Goal: Task Accomplishment & Management: Manage account settings

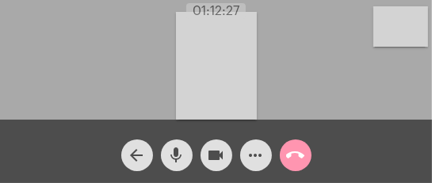
click at [290, 150] on mat-icon "call_end" at bounding box center [295, 155] width 19 height 19
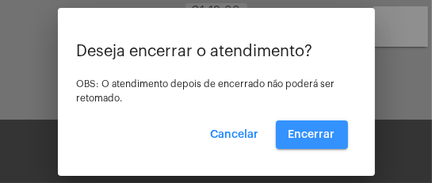
click at [312, 126] on button "Encerrar" at bounding box center [312, 135] width 72 height 29
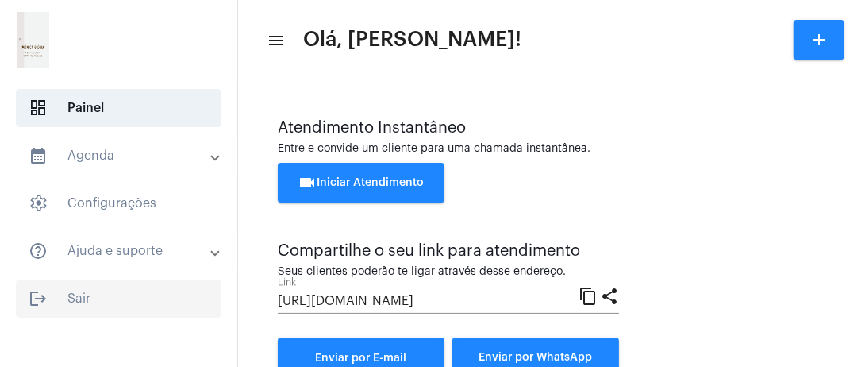
click at [77, 182] on span "logout Sair" at bounding box center [118, 298] width 205 height 38
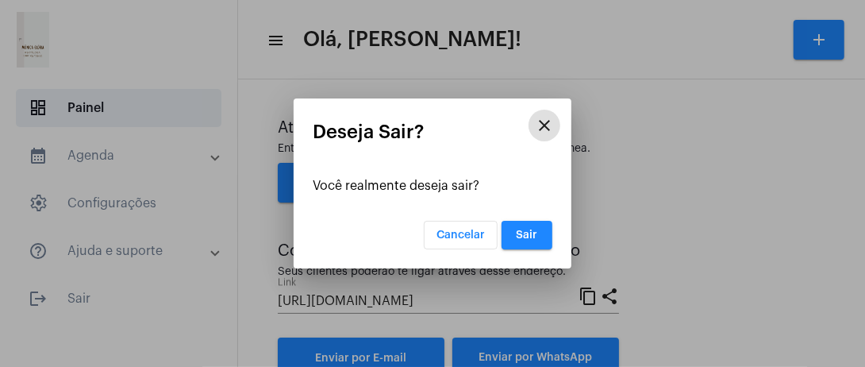
click at [432, 182] on span "Sair" at bounding box center [527, 234] width 21 height 11
